Goal: Complete application form

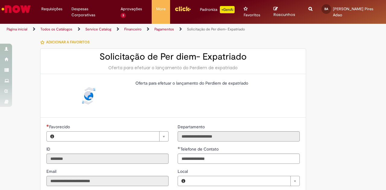
type input "**********"
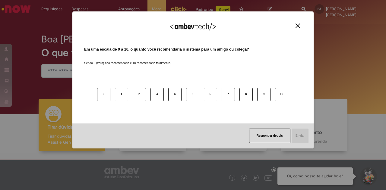
click at [299, 25] on img "Close" at bounding box center [298, 26] width 5 height 5
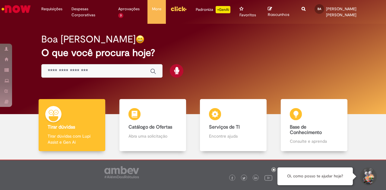
click at [79, 69] on input "Basta digitar aqui" at bounding box center [96, 71] width 96 height 7
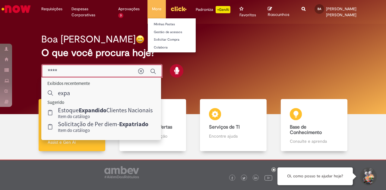
type input "****"
